Goal: Information Seeking & Learning: Learn about a topic

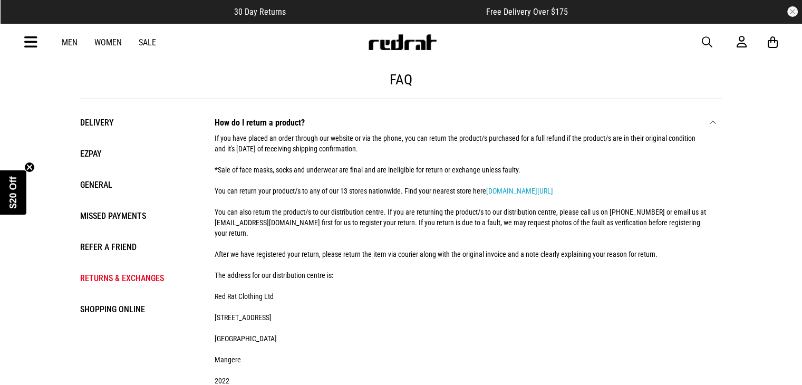
click at [100, 181] on li "General" at bounding box center [136, 184] width 113 height 15
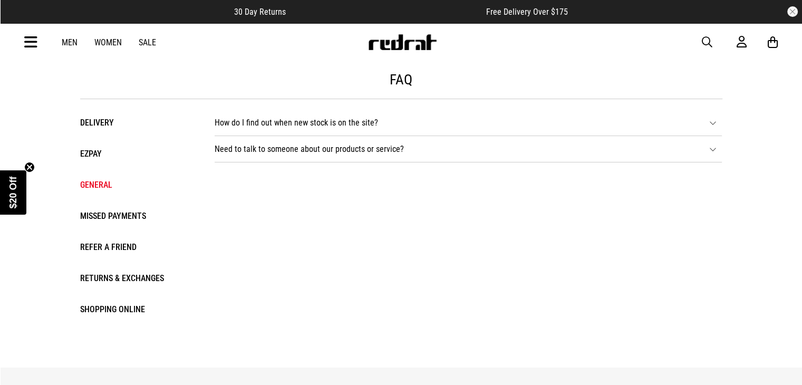
click at [279, 124] on li "How do I find out when new stock is on the site? Sign up here to receive our up…" at bounding box center [467, 123] width 507 height 26
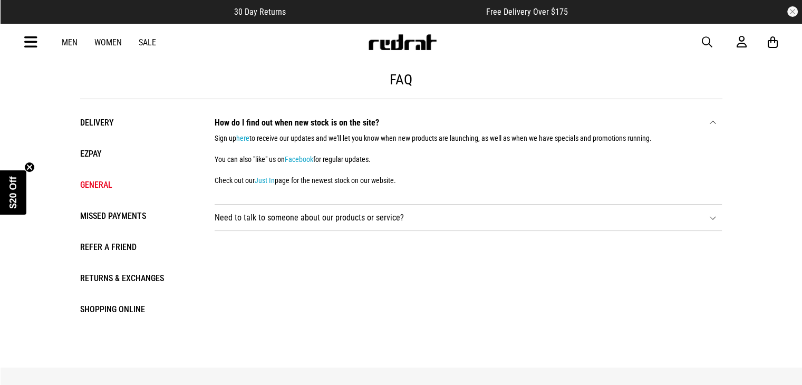
click at [95, 129] on li "Delivery" at bounding box center [136, 122] width 113 height 15
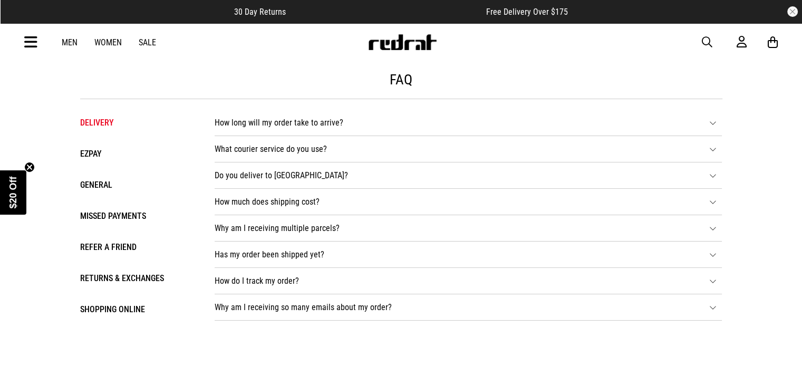
click at [270, 119] on li "How long will my order take to arrive? DELIVERY WITHIN NZ - 2 - 3 BUSINESS DAYS…" at bounding box center [467, 123] width 507 height 26
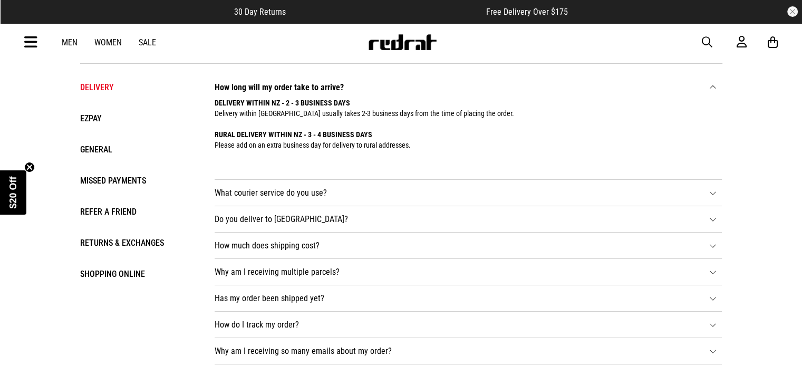
scroll to position [105, 0]
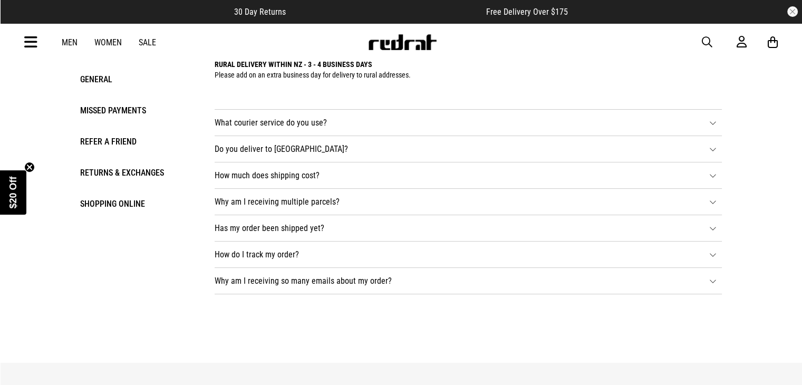
click at [276, 125] on li "What courier service do you use? NZ DELIVERY All deliveries within [GEOGRAPHIC_…" at bounding box center [467, 123] width 507 height 26
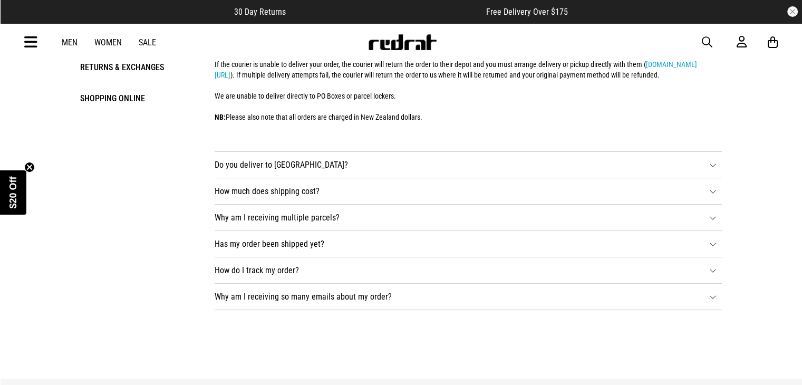
scroll to position [263, 0]
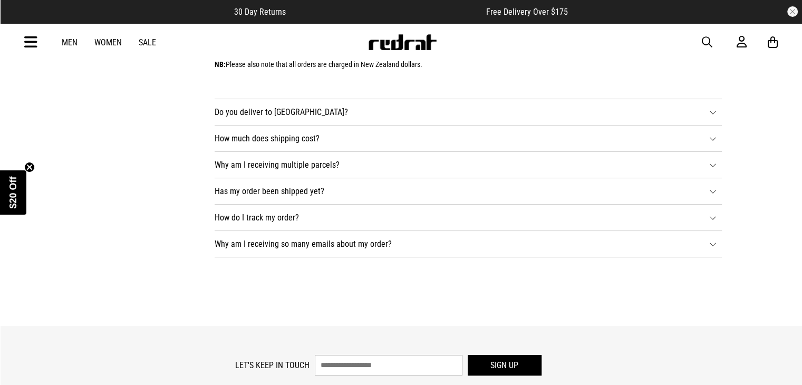
click at [269, 178] on li "Why am I receiving multiple parcels? We dispatch most of our orders from our Di…" at bounding box center [467, 165] width 507 height 26
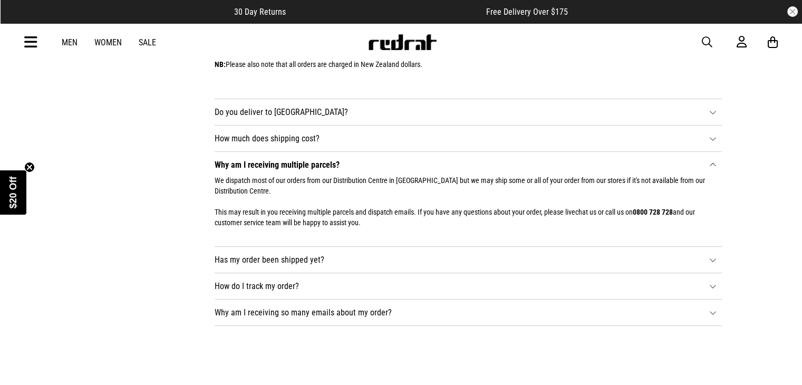
click at [272, 273] on li "Has my order been shipped yet? As soon as we receive your order, we will send y…" at bounding box center [467, 260] width 507 height 26
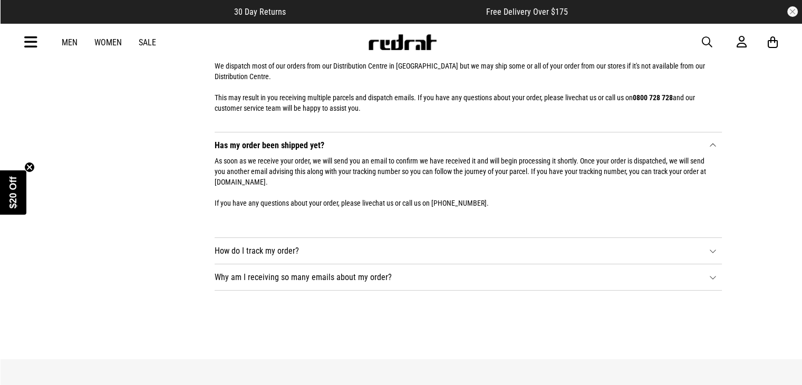
scroll to position [422, 0]
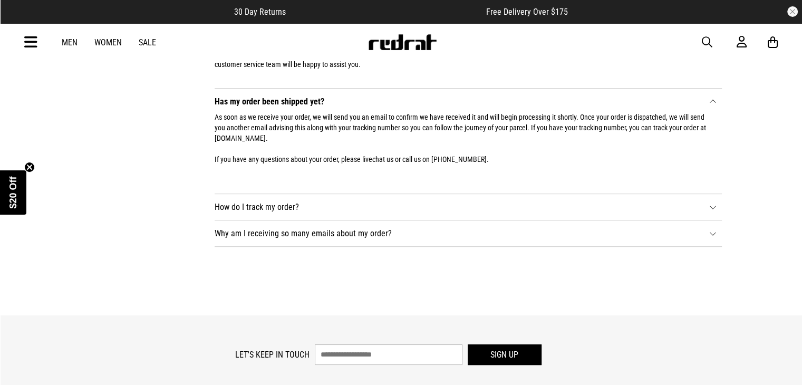
click at [254, 220] on li "How do I track my order? DELIVERIES WITHIN [GEOGRAPHIC_DATA] Once we have dispa…" at bounding box center [467, 207] width 507 height 26
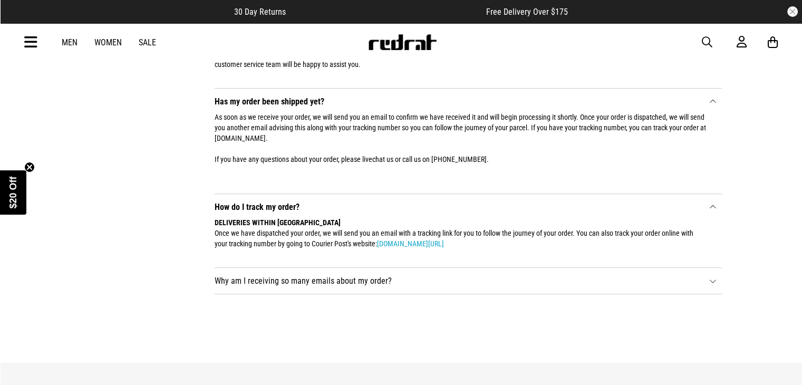
click at [274, 294] on li "Why am I receiving so many emails about my order? Red Rat sends email updates a…" at bounding box center [467, 281] width 507 height 26
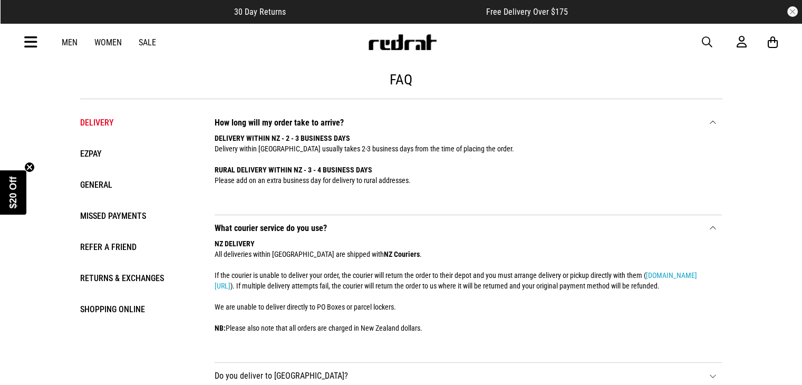
click at [109, 279] on li "Returns & Exchanges" at bounding box center [136, 277] width 113 height 15
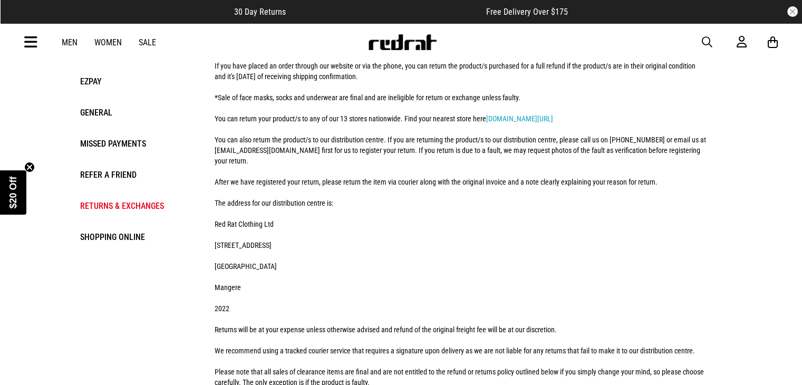
scroll to position [53, 0]
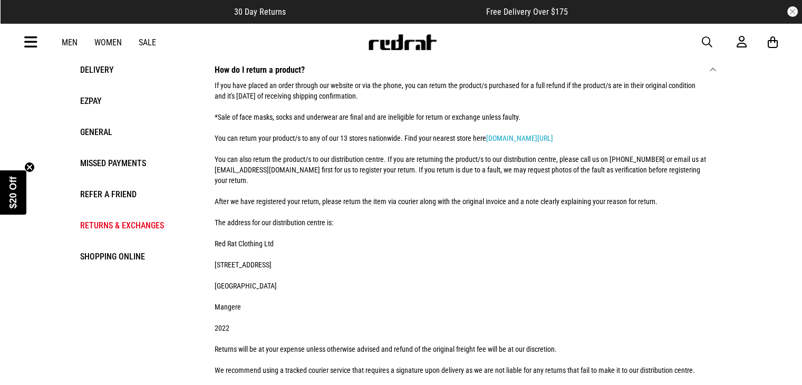
click at [108, 189] on li "Refer a Friend" at bounding box center [136, 194] width 113 height 15
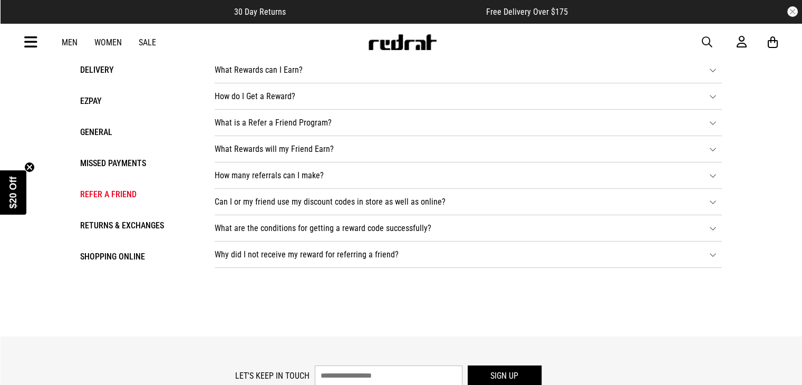
click at [109, 171] on div "Delivery EZPAY General Missed Payments Refer a Friend Returns & Exchanges Shopp…" at bounding box center [136, 159] width 113 height 226
click at [112, 167] on li "Missed Payments" at bounding box center [136, 162] width 113 height 15
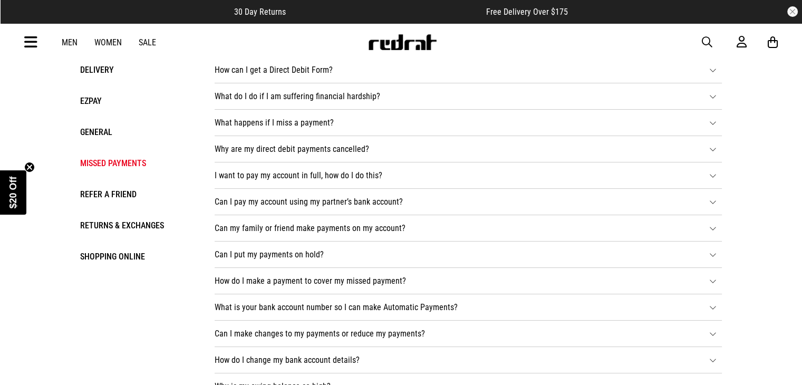
click at [92, 135] on li "General" at bounding box center [136, 131] width 113 height 15
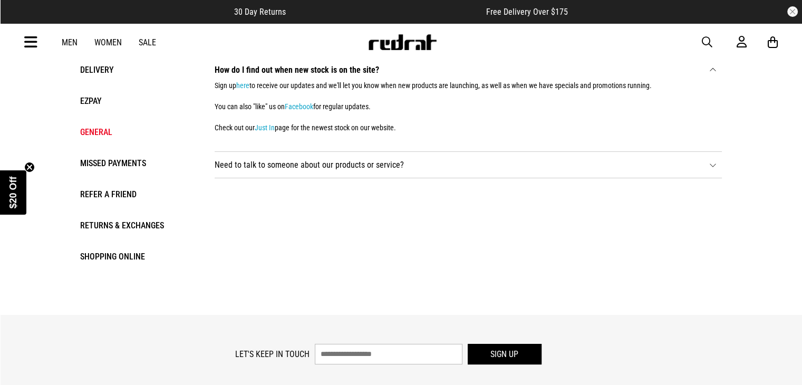
click at [86, 107] on li "EZPAY" at bounding box center [136, 100] width 113 height 15
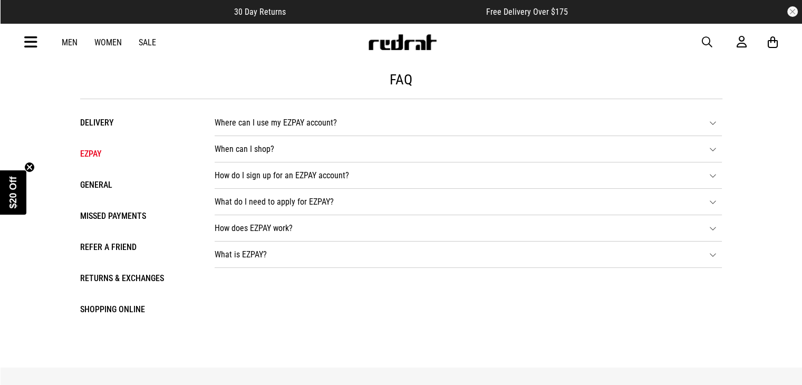
click at [96, 123] on li "Delivery" at bounding box center [136, 122] width 113 height 15
